Goal: Task Accomplishment & Management: Manage account settings

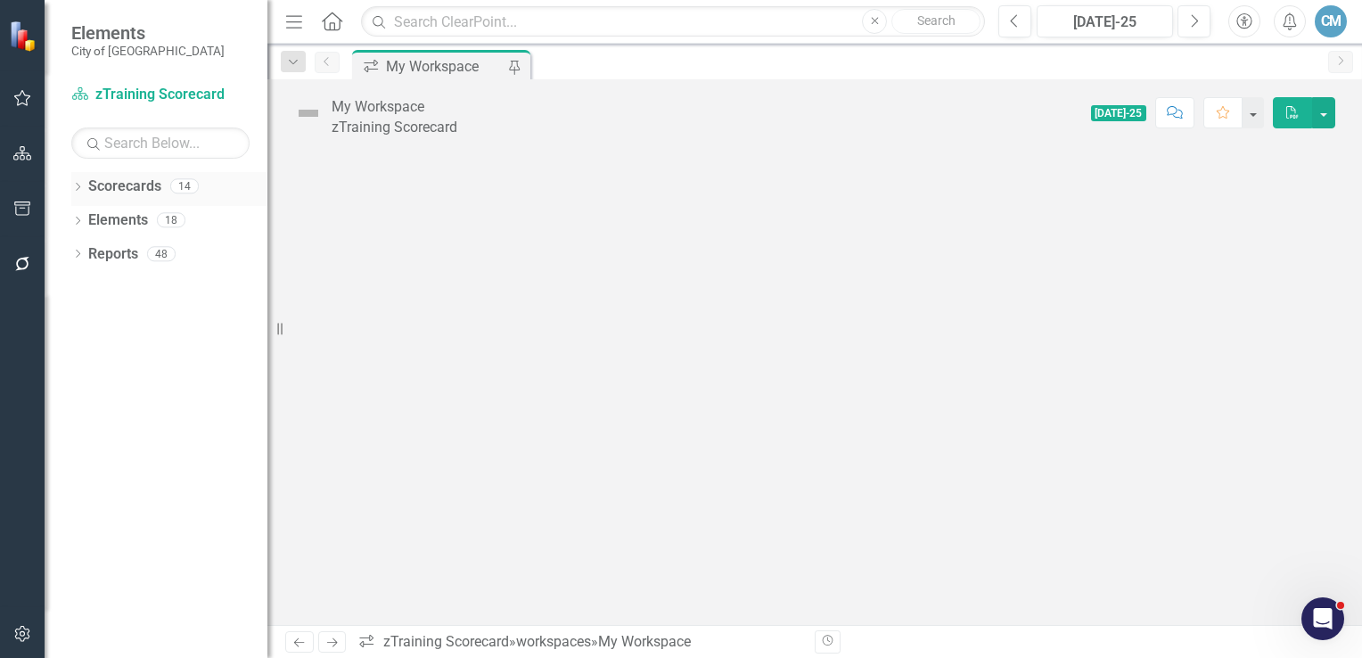
click at [78, 187] on icon "Dropdown" at bounding box center [77, 189] width 12 height 10
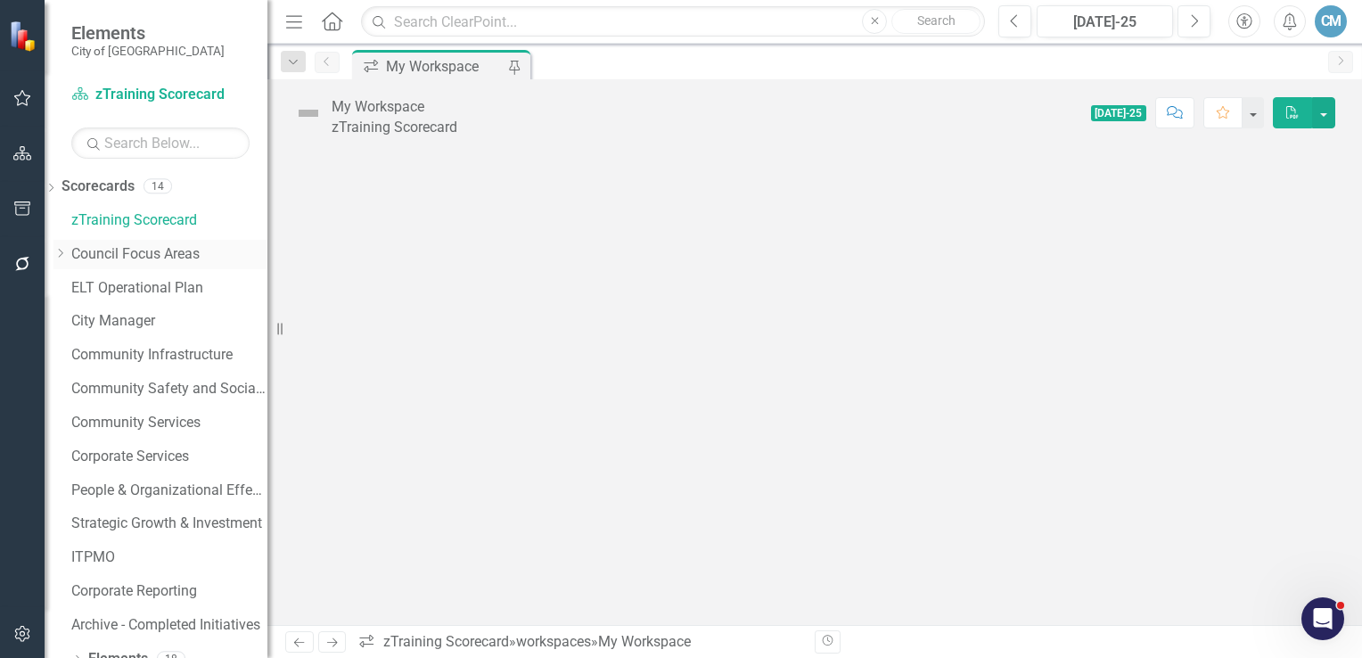
click at [164, 255] on link "Council Focus Areas" at bounding box center [169, 254] width 196 height 20
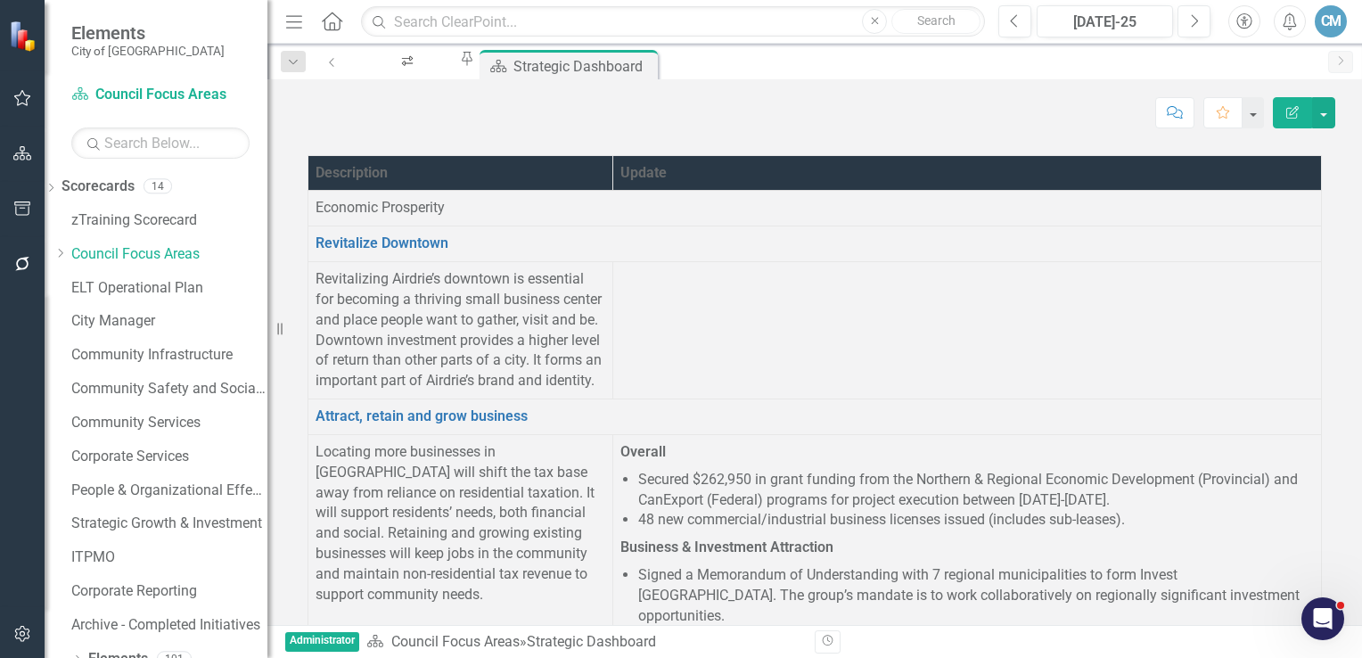
click at [781, 336] on td at bounding box center [966, 330] width 708 height 137
click at [748, 326] on td at bounding box center [966, 330] width 708 height 137
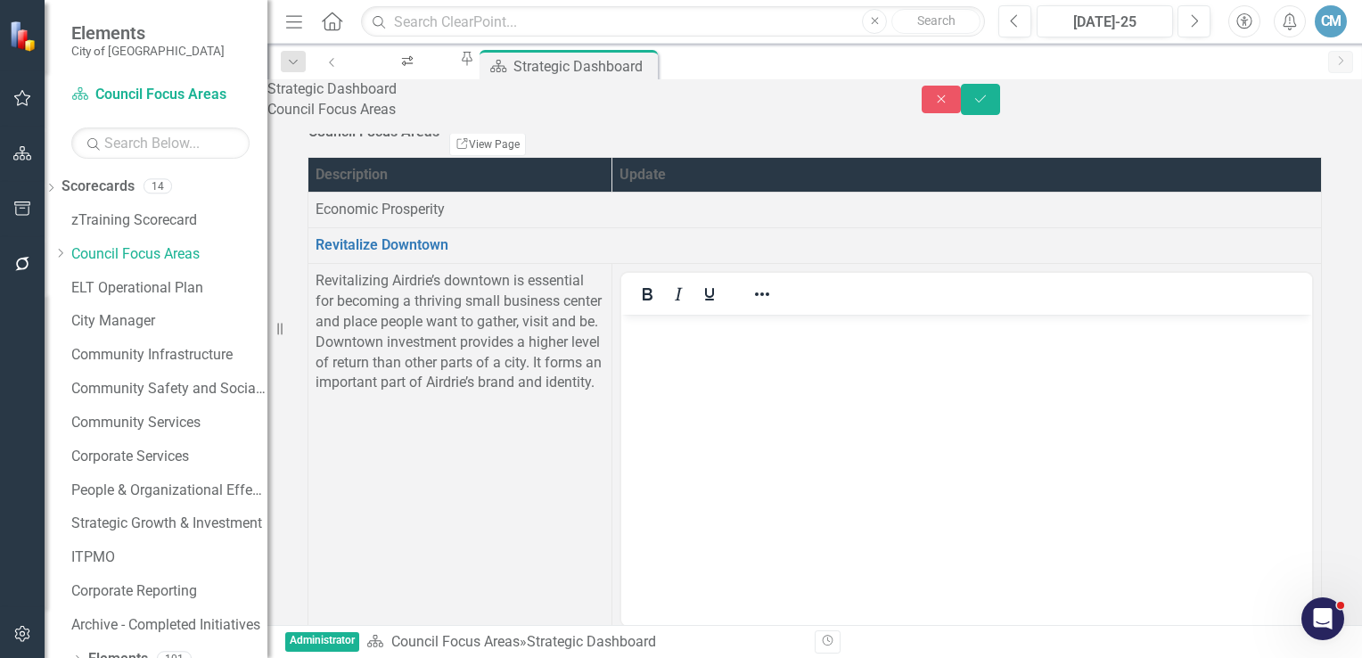
click at [721, 360] on body "Rich Text Area. Press ALT-0 for help." at bounding box center [965, 448] width 691 height 267
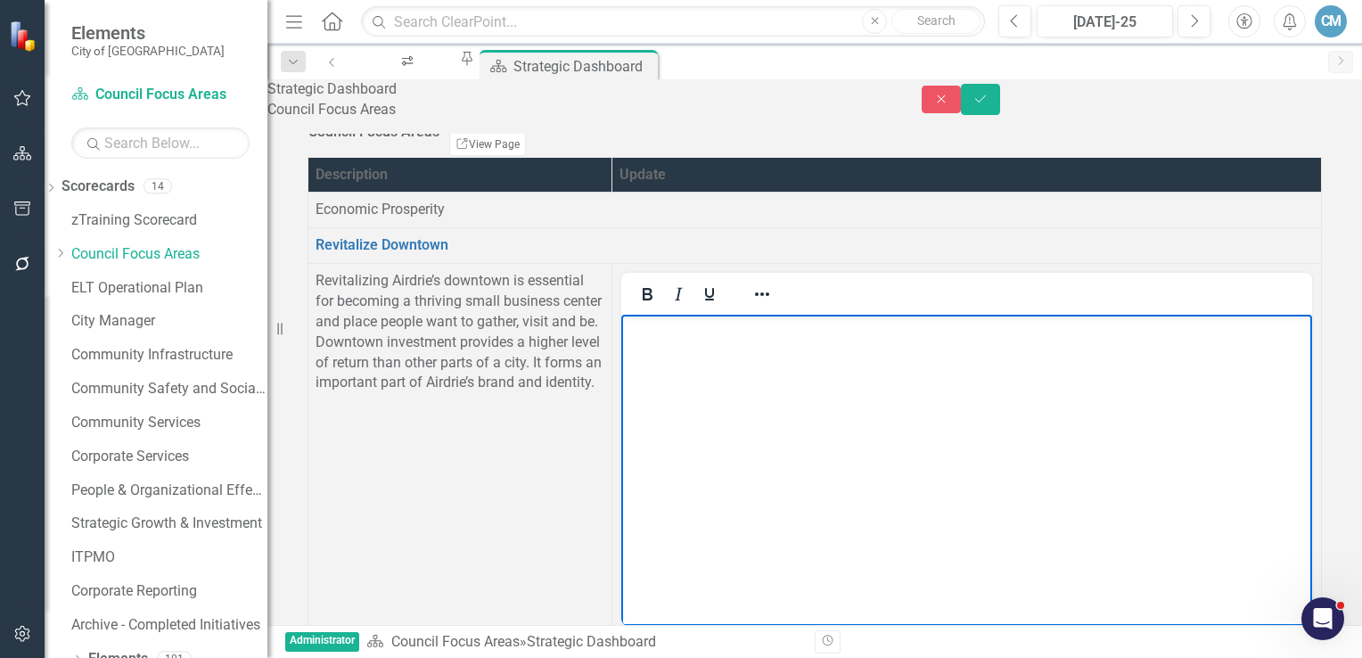
scroll to position [75, 0]
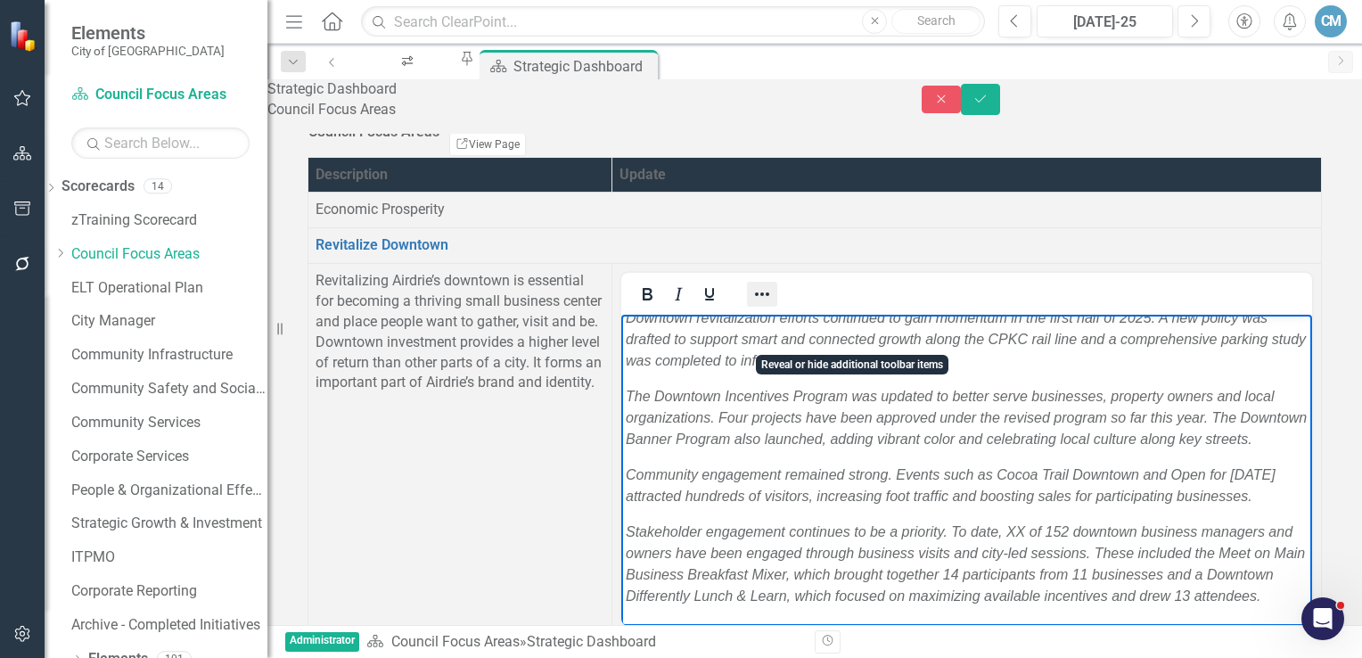
click at [773, 305] on icon "Reveal or hide additional toolbar items" at bounding box center [761, 293] width 21 height 21
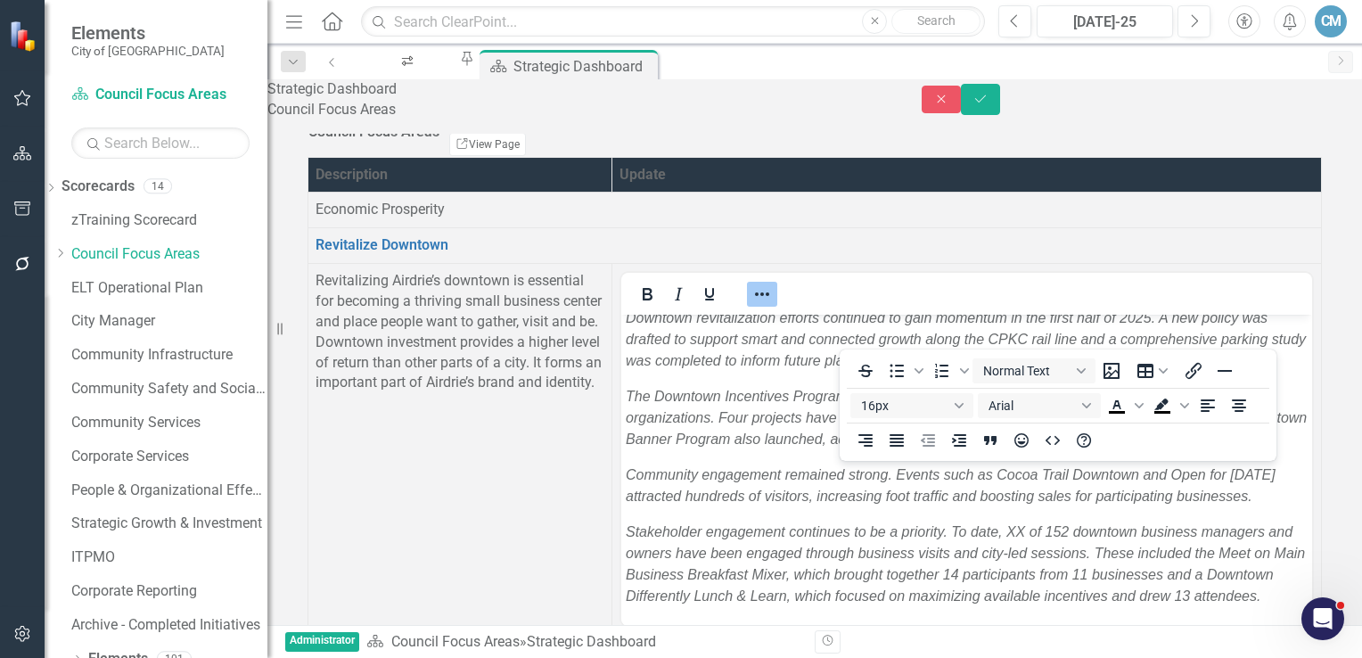
click at [688, 467] on em "Community engagement remained strong. Events such as Cocoa Trail Downtown and O…" at bounding box center [950, 485] width 650 height 37
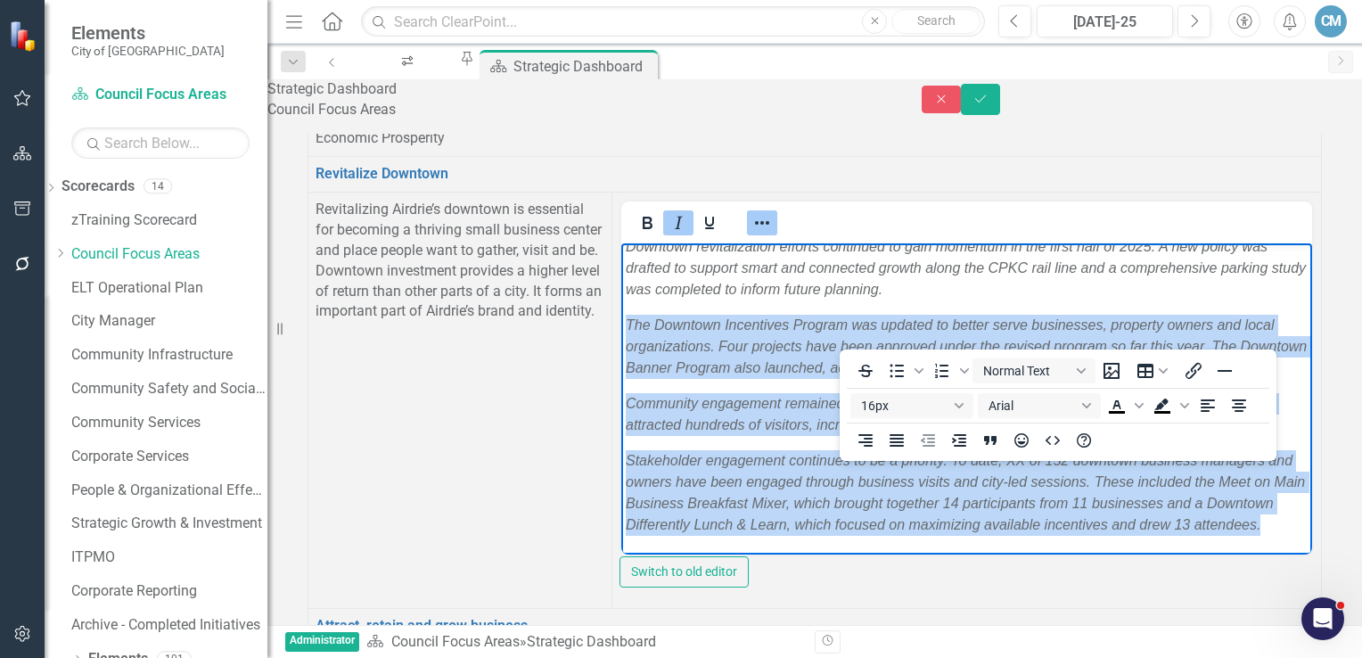
scroll to position [135, 0]
drag, startPoint x: 628, startPoint y: 258, endPoint x: 1114, endPoint y: 529, distance: 556.1
click at [1114, 529] on body "Downtown revitalization efforts continued to gain momentum in the first half of…" at bounding box center [965, 393] width 691 height 323
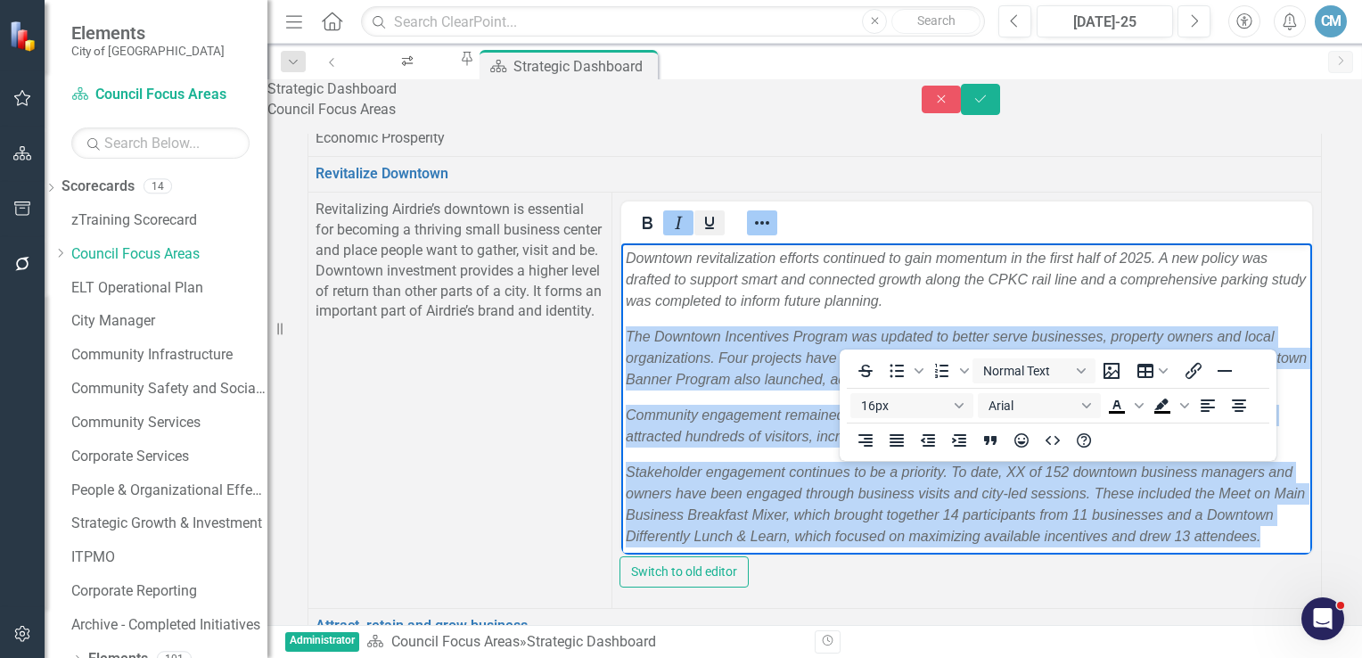
scroll to position [0, 0]
click at [689, 233] on icon "Italic" at bounding box center [677, 222] width 21 height 21
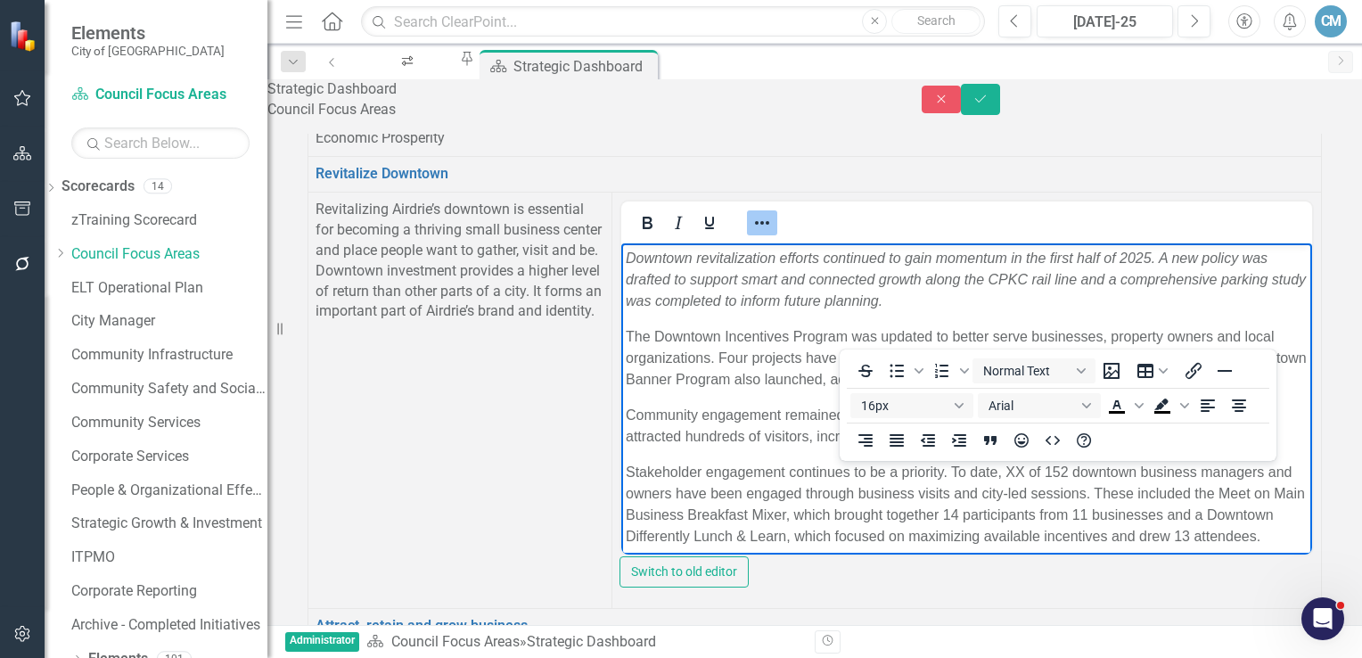
click at [662, 310] on p "Downtown revitalization efforts continued to gain momentum in the first half of…" at bounding box center [966, 280] width 682 height 64
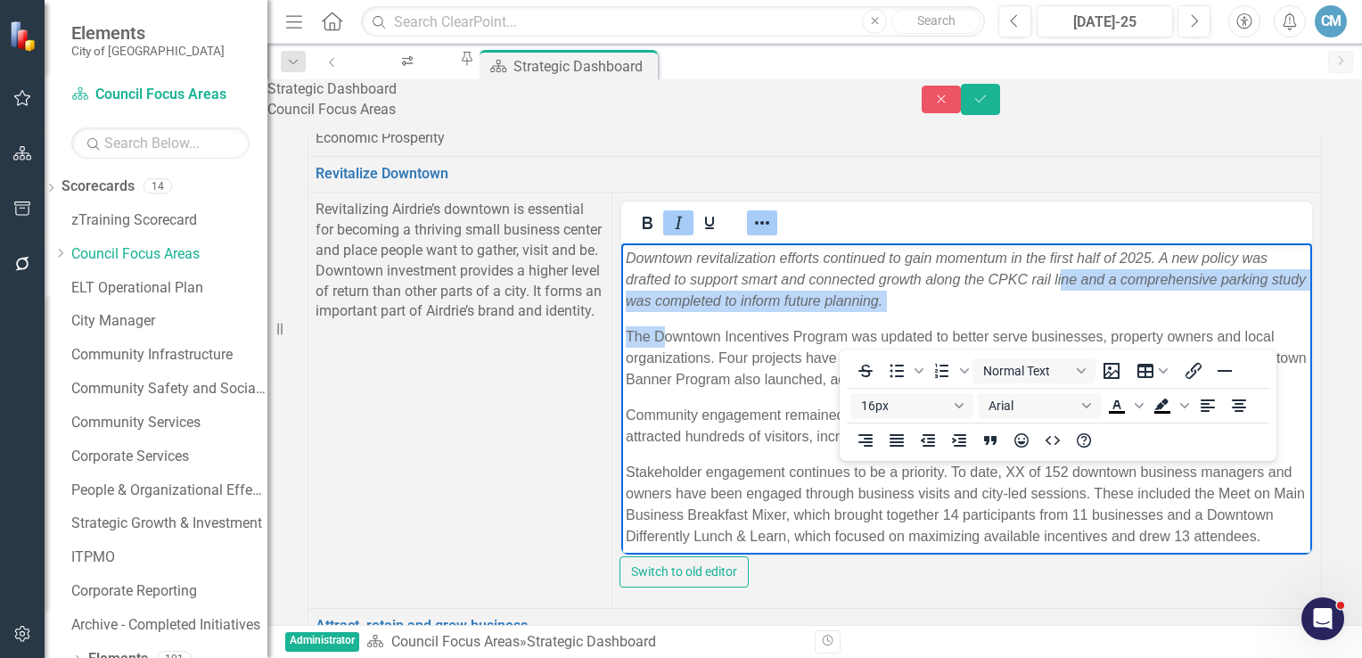
drag, startPoint x: 658, startPoint y: 319, endPoint x: 631, endPoint y: 299, distance: 33.9
click at [631, 299] on body "Downtown revitalization efforts continued to gain momentum in the first half of…" at bounding box center [965, 404] width 691 height 323
click at [641, 330] on p "The Downtown Incentives Program was updated to better serve businesses, propert…" at bounding box center [966, 358] width 682 height 64
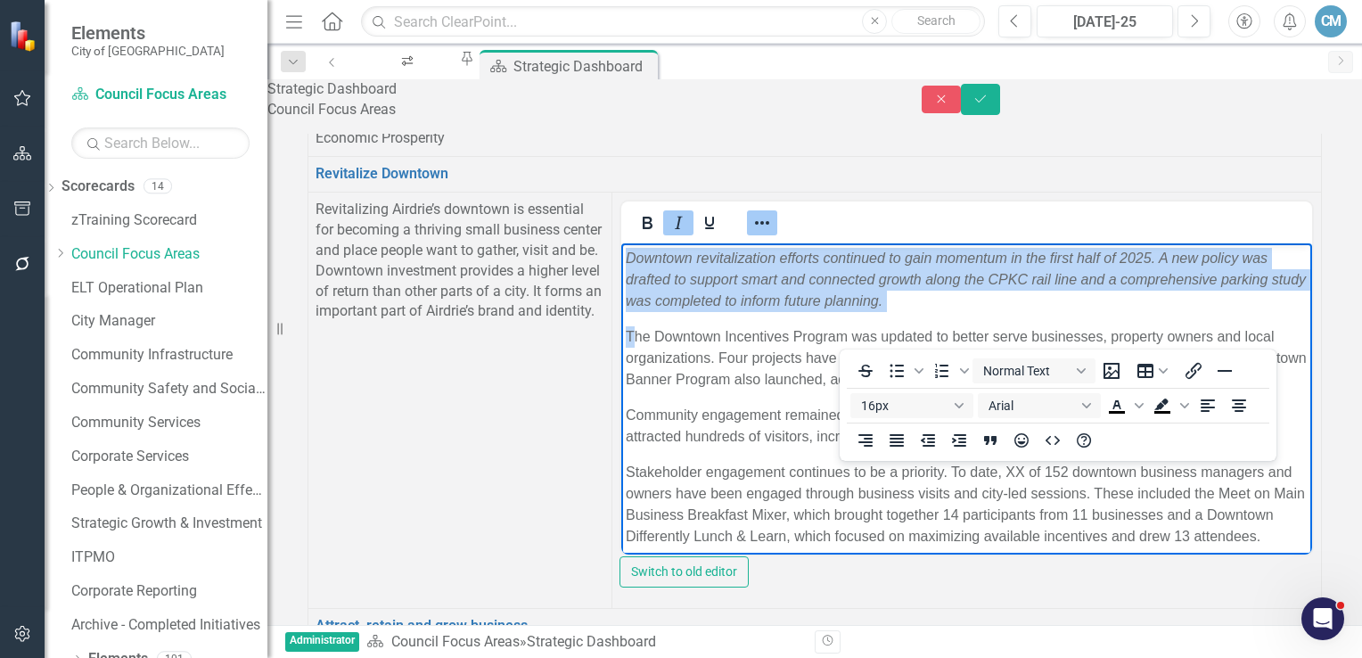
drag, startPoint x: 634, startPoint y: 319, endPoint x: 602, endPoint y: 265, distance: 63.1
click at [620, 265] on html "Downtown revitalization efforts continued to gain momentum in the first half of…" at bounding box center [965, 404] width 691 height 323
click at [693, 235] on button "Italic" at bounding box center [678, 222] width 30 height 25
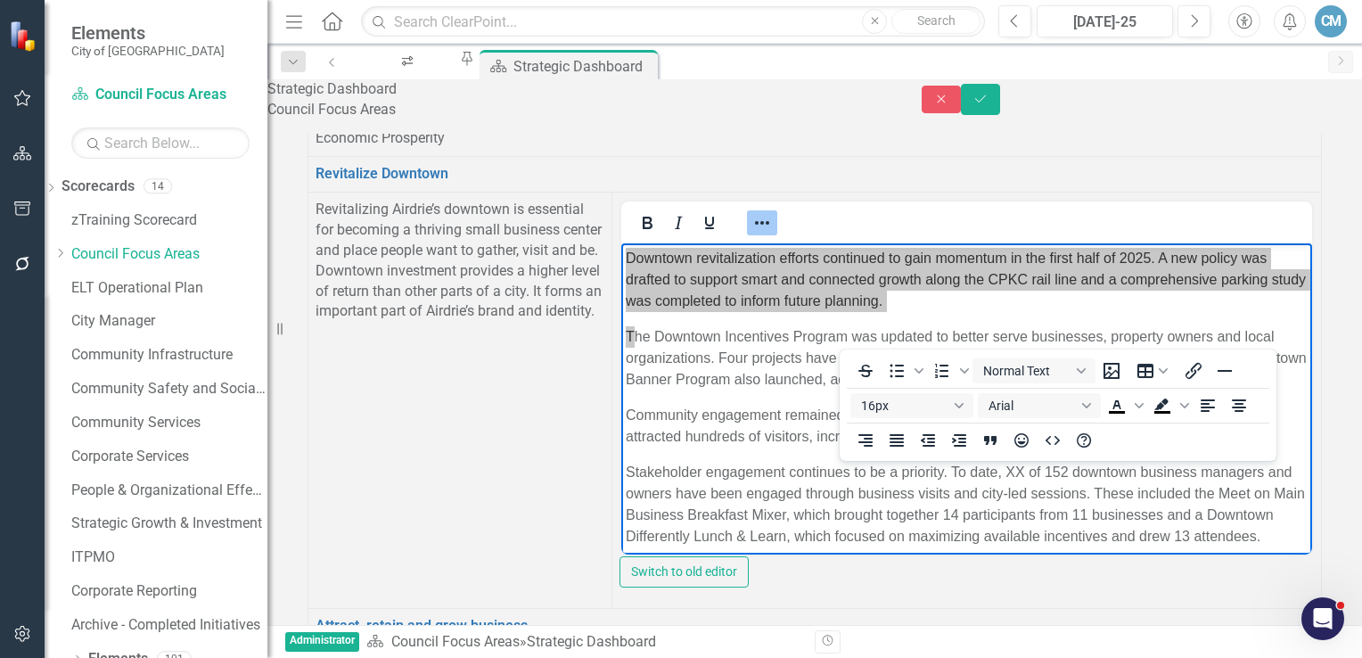
click at [1118, 235] on td "Switch to old editor" at bounding box center [965, 400] width 709 height 416
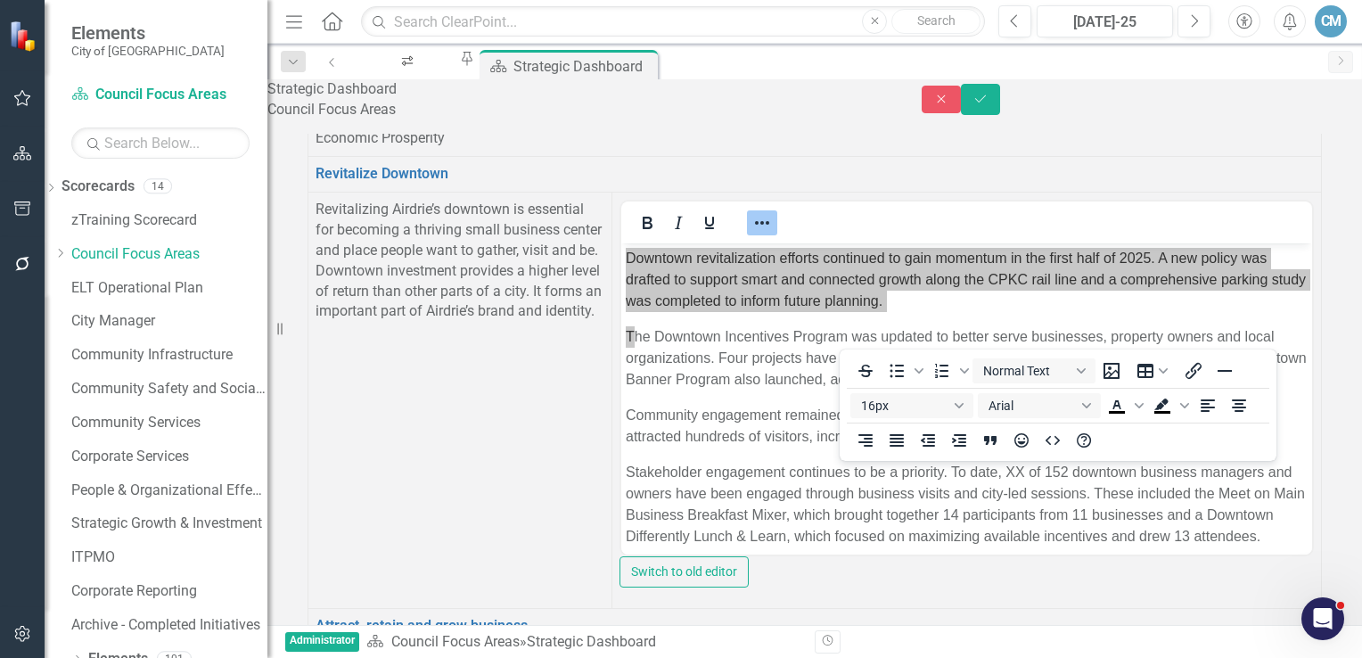
click at [445, 146] on span "Economic Prosperity" at bounding box center [379, 137] width 129 height 17
click at [988, 105] on icon "Save" at bounding box center [980, 99] width 16 height 12
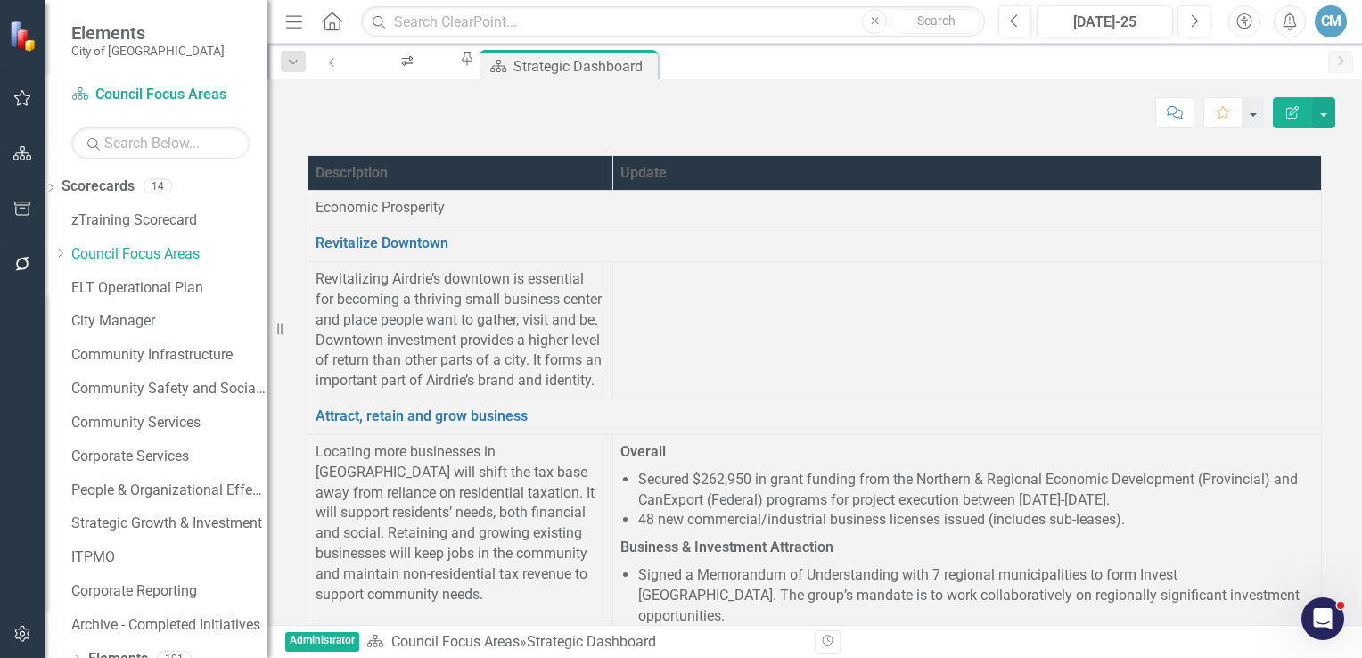
click at [820, 348] on td at bounding box center [966, 330] width 708 height 137
click at [817, 348] on td at bounding box center [966, 330] width 708 height 137
click at [722, 333] on td at bounding box center [966, 330] width 708 height 137
click at [724, 333] on td at bounding box center [966, 330] width 708 height 137
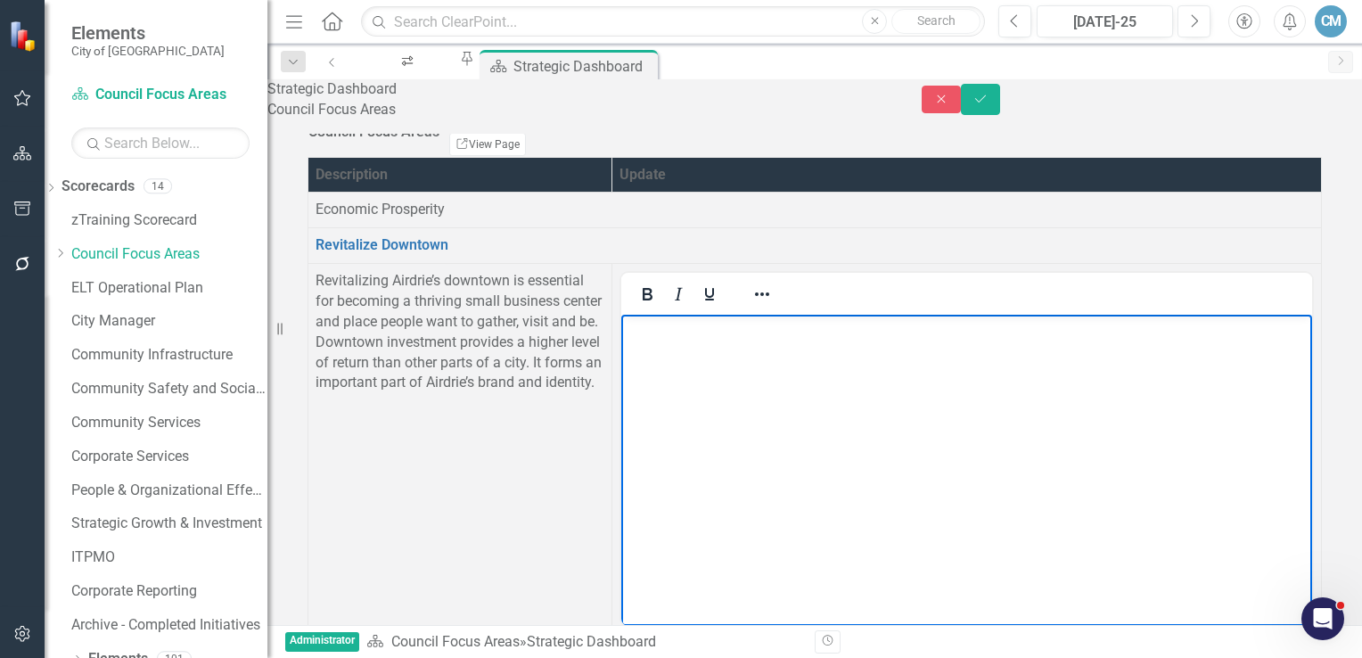
click at [653, 340] on body "Rich Text Area. Press ALT-0 for help." at bounding box center [965, 448] width 691 height 267
paste body "Rich Text Area. Press ALT-0 for help."
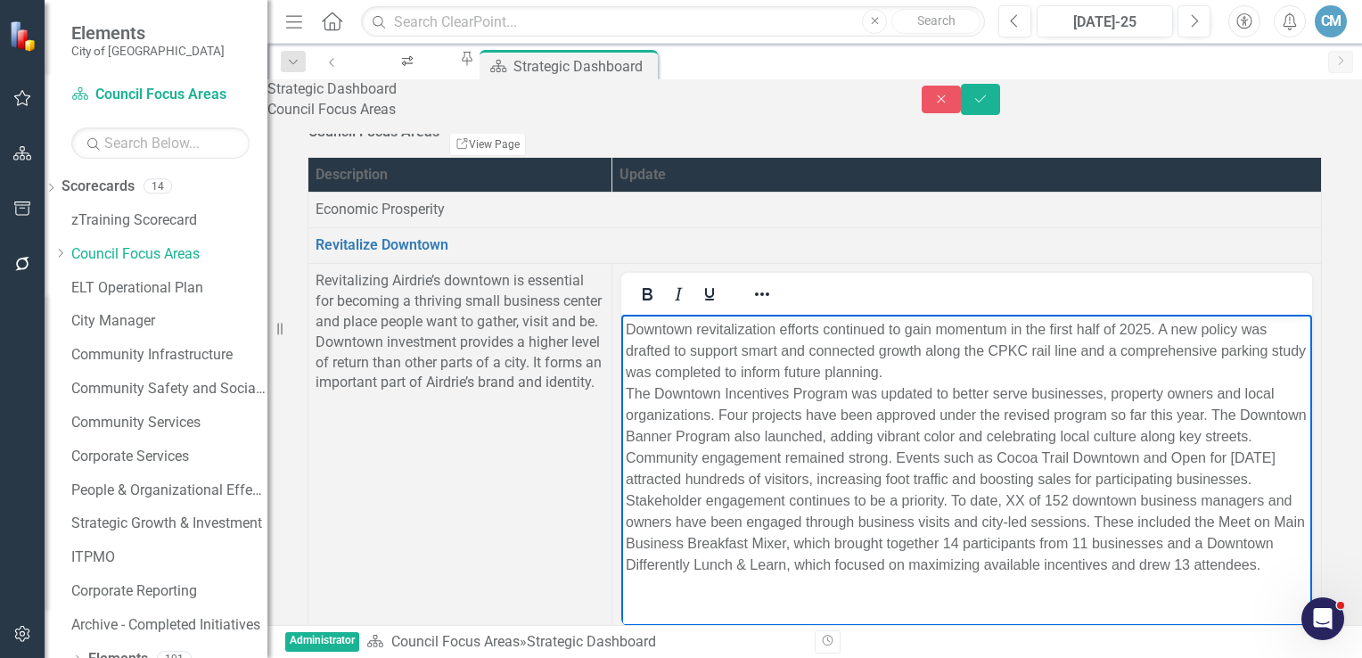
click at [706, 435] on p "Downtown revitalization efforts continued to gain momentum in the first half of…" at bounding box center [966, 447] width 682 height 257
click at [988, 105] on icon "Save" at bounding box center [980, 99] width 16 height 12
